Goal: Information Seeking & Learning: Understand process/instructions

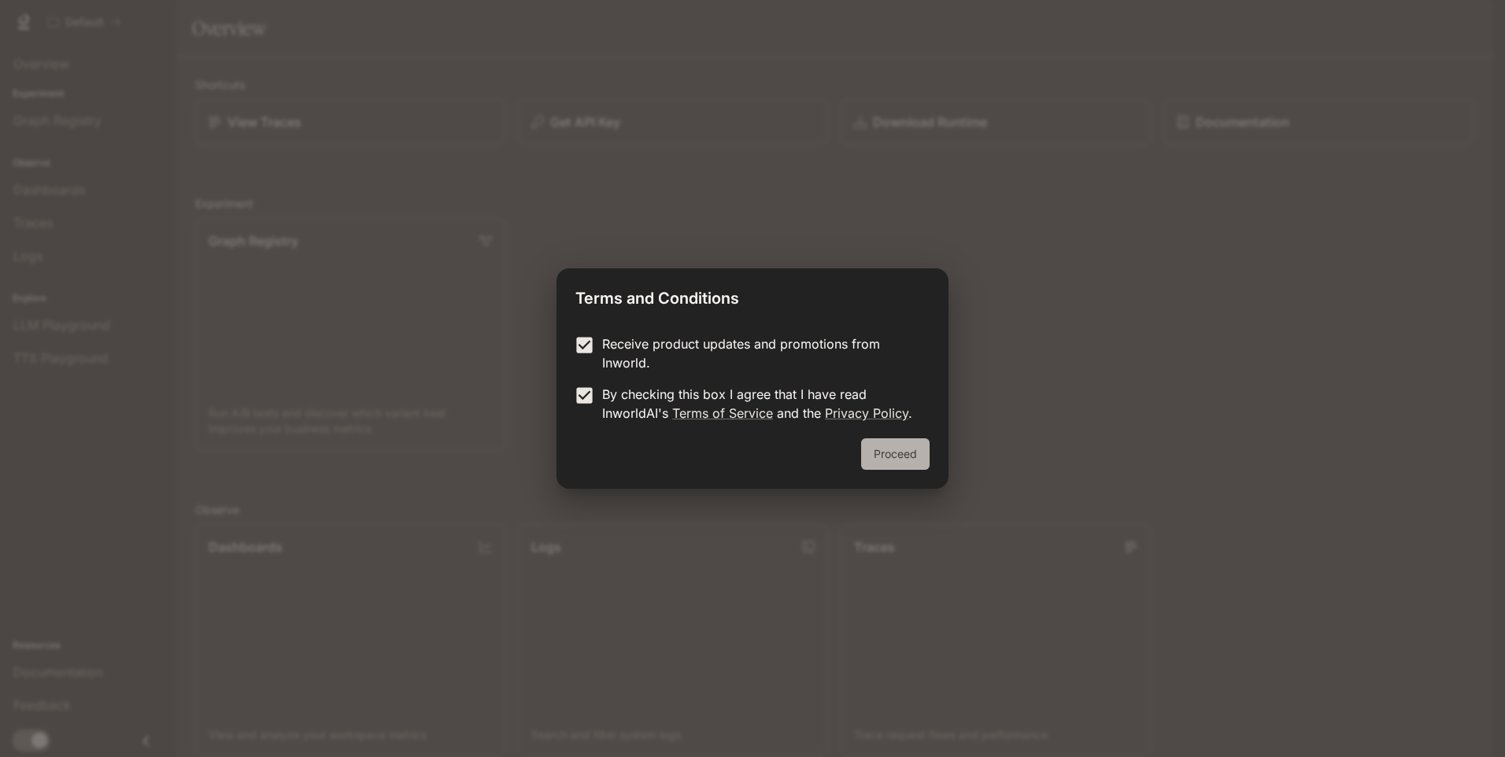
click at [879, 445] on button "Proceed" at bounding box center [895, 453] width 68 height 31
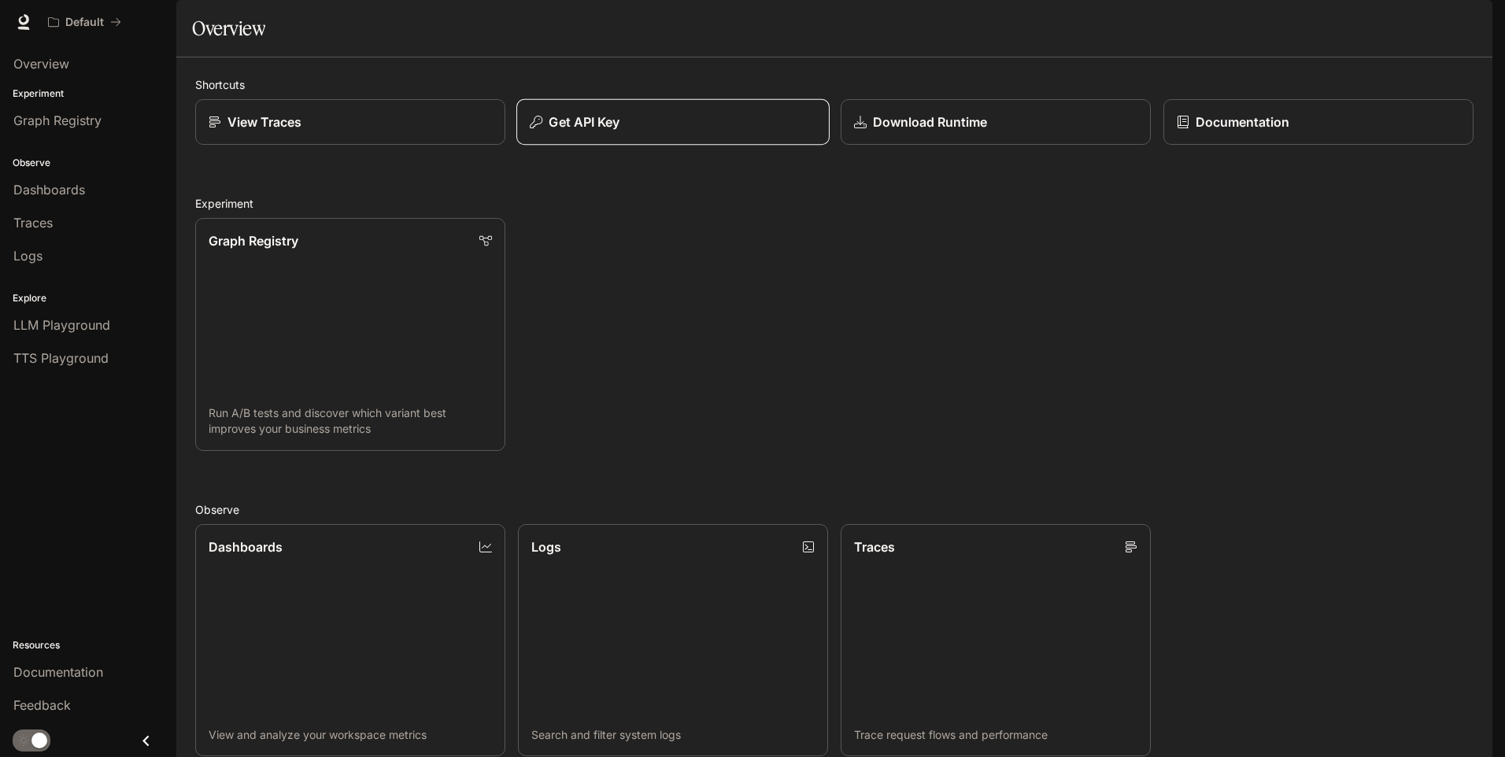
click at [676, 131] on div "Get API Key" at bounding box center [673, 122] width 286 height 19
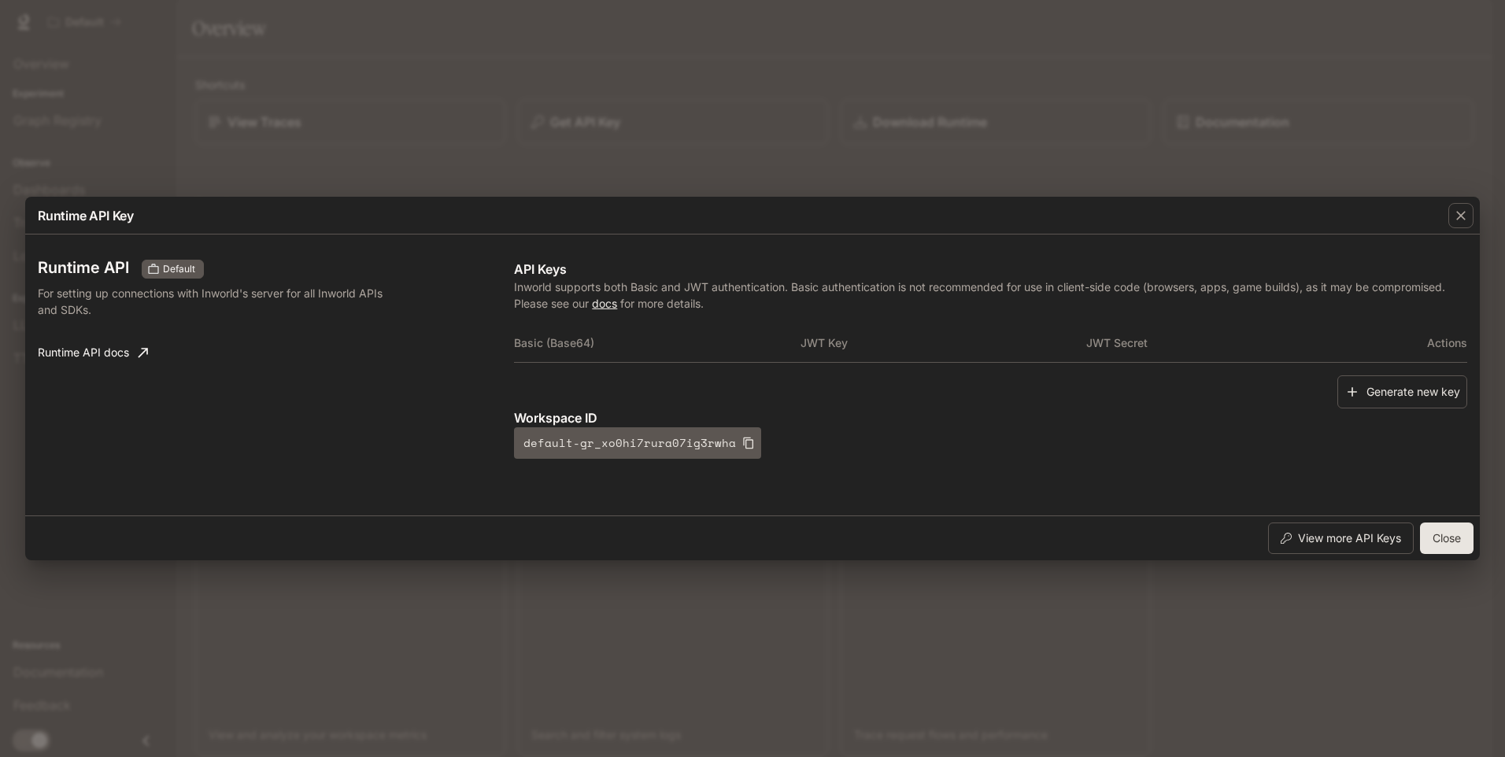
click at [612, 305] on link "docs" at bounding box center [604, 303] width 25 height 13
click at [1302, 327] on th "JWT Secret" at bounding box center [1229, 343] width 286 height 38
click at [731, 439] on button "default-gr_xo0hi7rura07ig3rwha" at bounding box center [637, 442] width 247 height 31
drag, startPoint x: 1001, startPoint y: 493, endPoint x: 978, endPoint y: 481, distance: 25.7
click at [1001, 493] on div "Runtime API Default For setting up connections with Inworld's server for all In…" at bounding box center [752, 375] width 1429 height 268
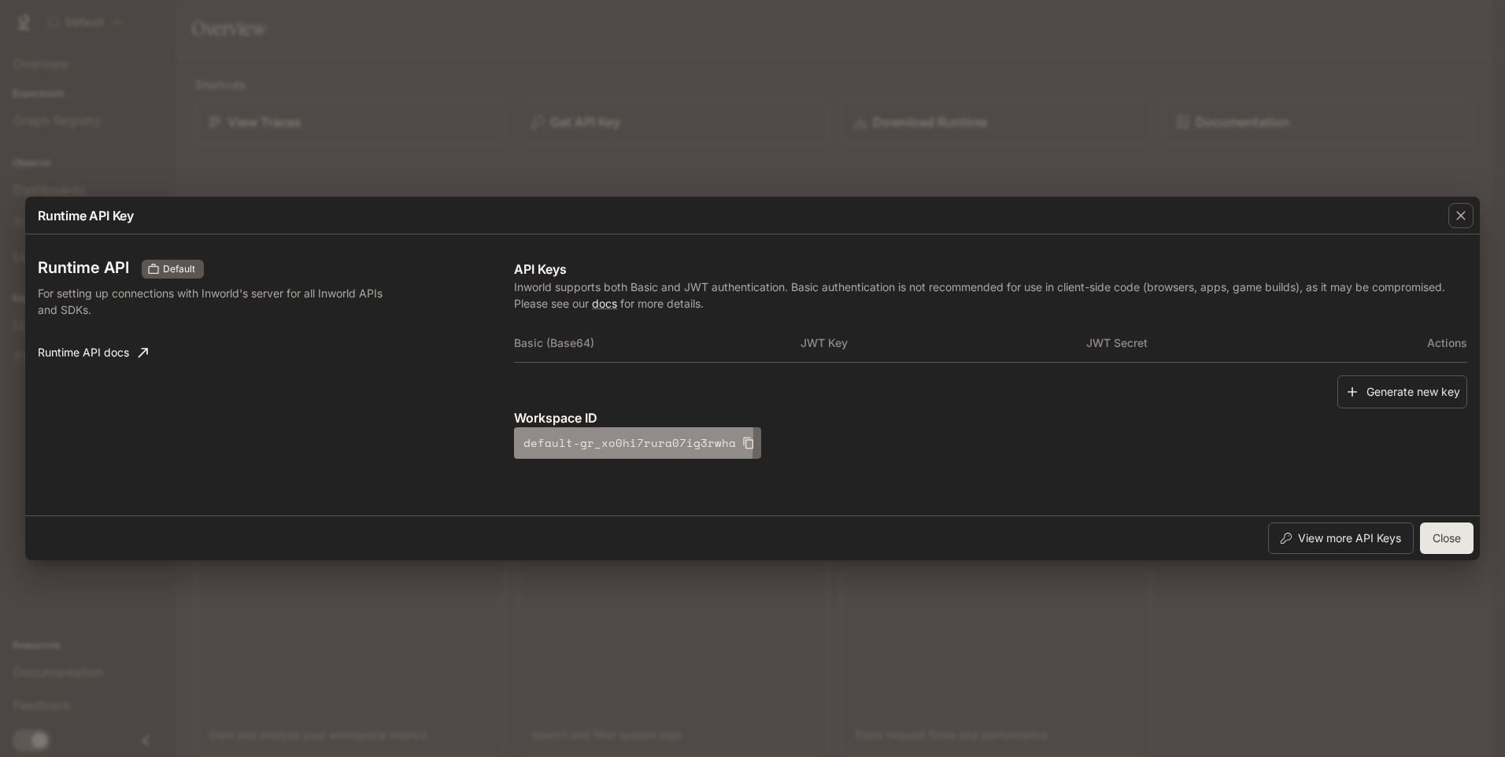
drag, startPoint x: 519, startPoint y: 438, endPoint x: 738, endPoint y: 445, distance: 219.7
click at [738, 445] on button "default-gr_xo0hi7rura07ig3rwha" at bounding box center [637, 442] width 247 height 31
click at [1460, 218] on icon "button" at bounding box center [1461, 216] width 16 height 16
